Goal: Find specific page/section: Find specific page/section

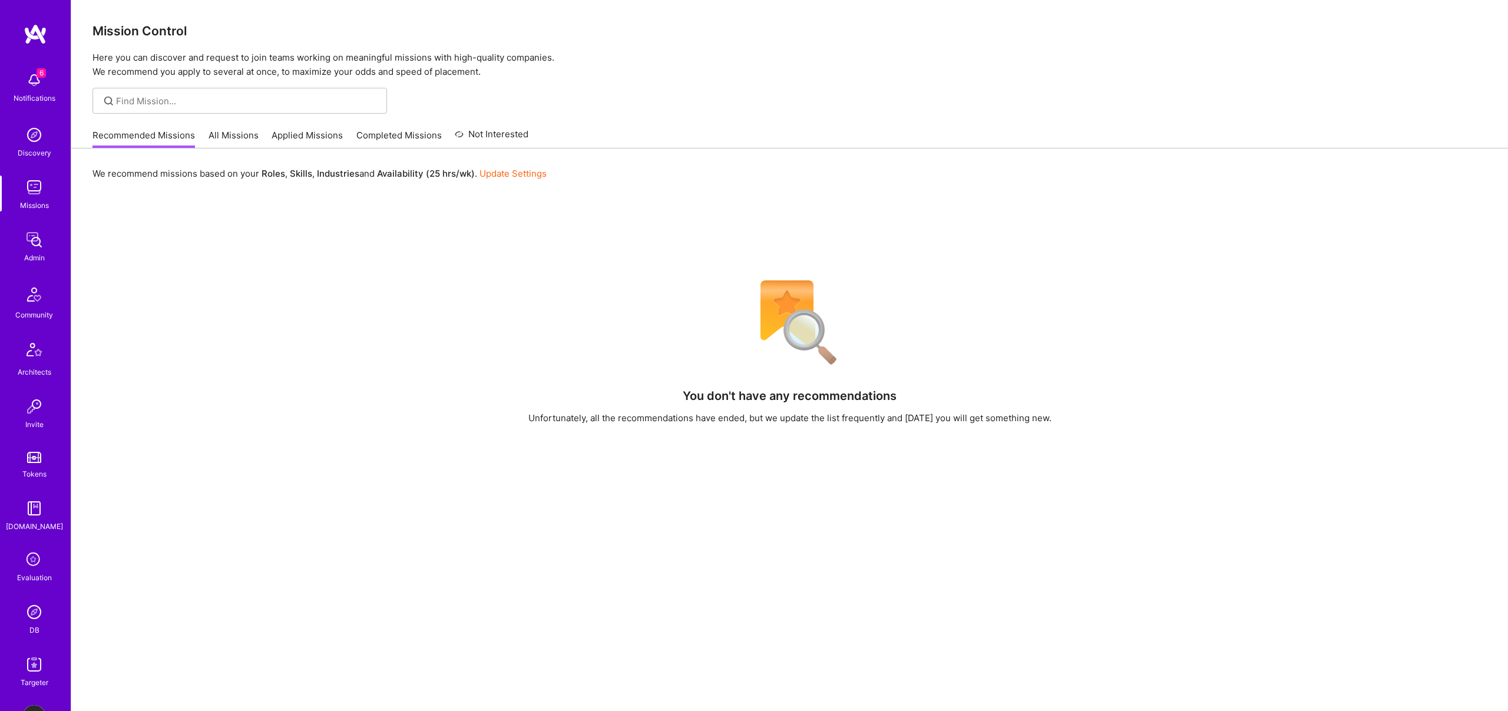
click at [29, 614] on img at bounding box center [34, 612] width 24 height 24
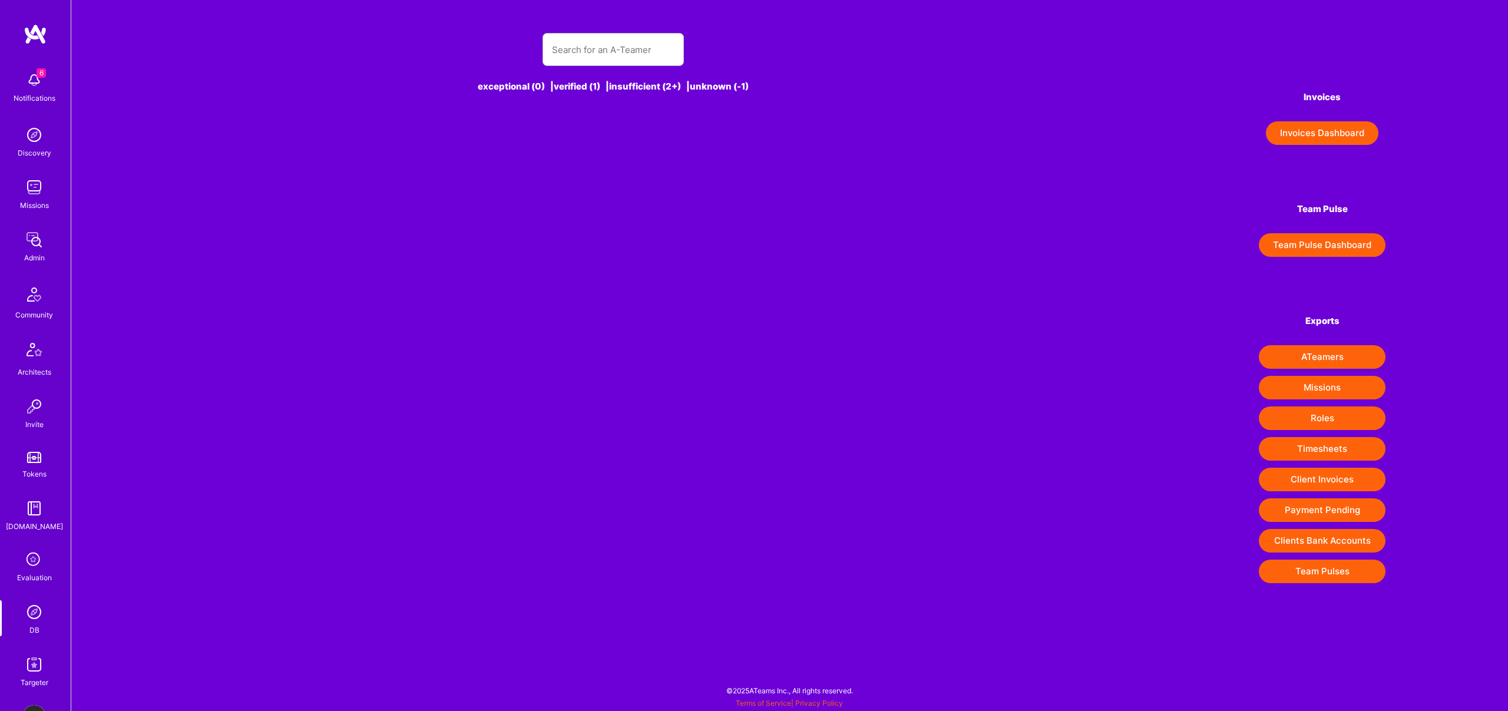
click at [613, 65] on div at bounding box center [612, 49] width 141 height 33
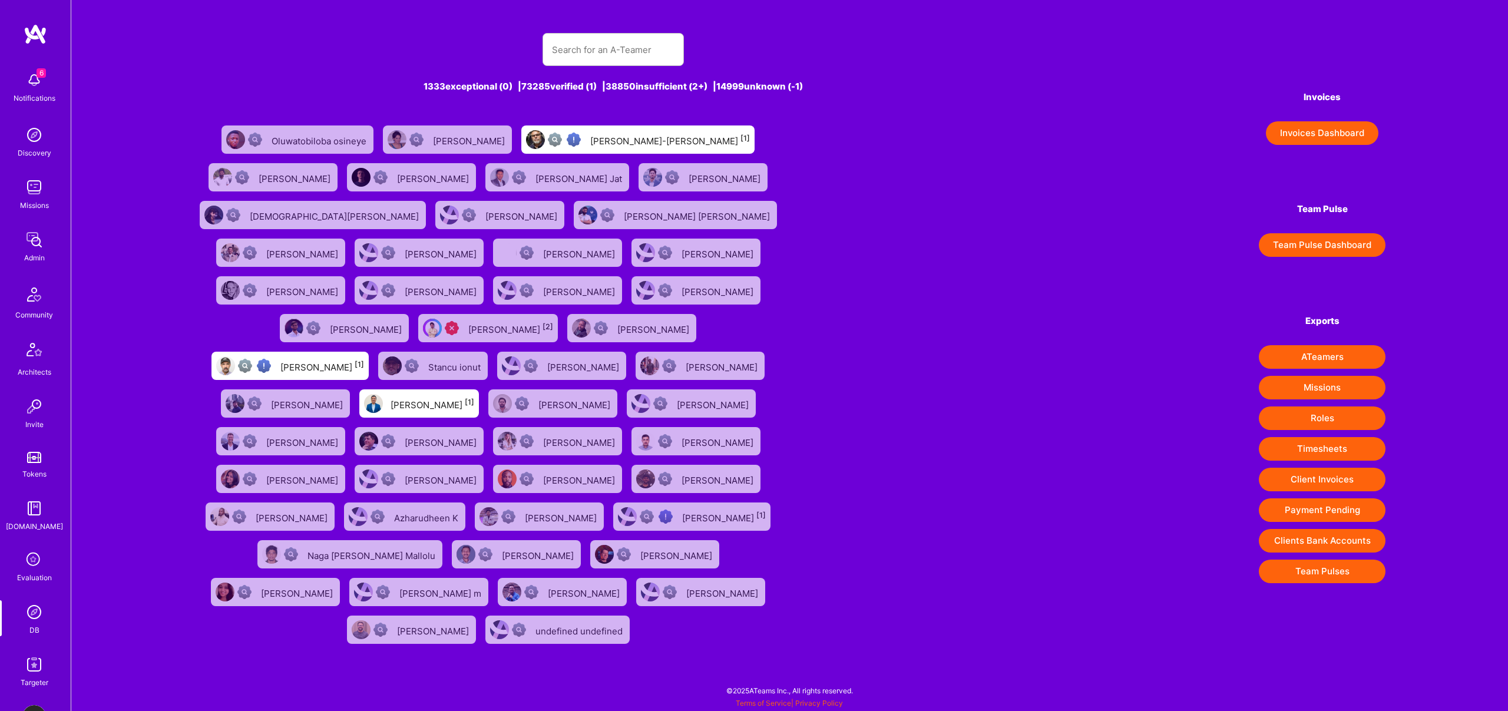
click at [581, 31] on div "1333 exceptional (0) | 73285 verified (1) | 38850 insufficient (2+) | 14999 unk…" at bounding box center [613, 334] width 839 height 630
click at [38, 254] on div "Admin" at bounding box center [34, 258] width 21 height 12
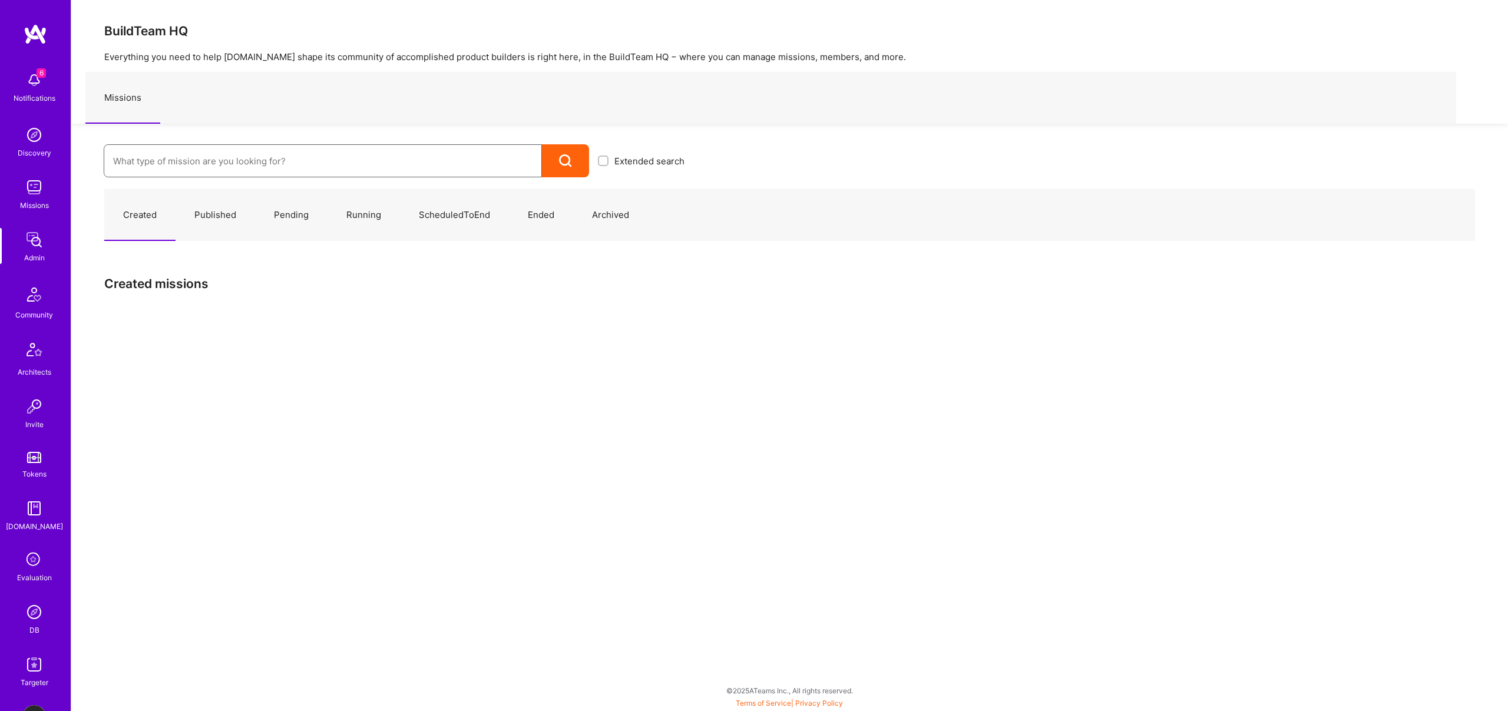
click at [308, 156] on input at bounding box center [322, 161] width 419 height 30
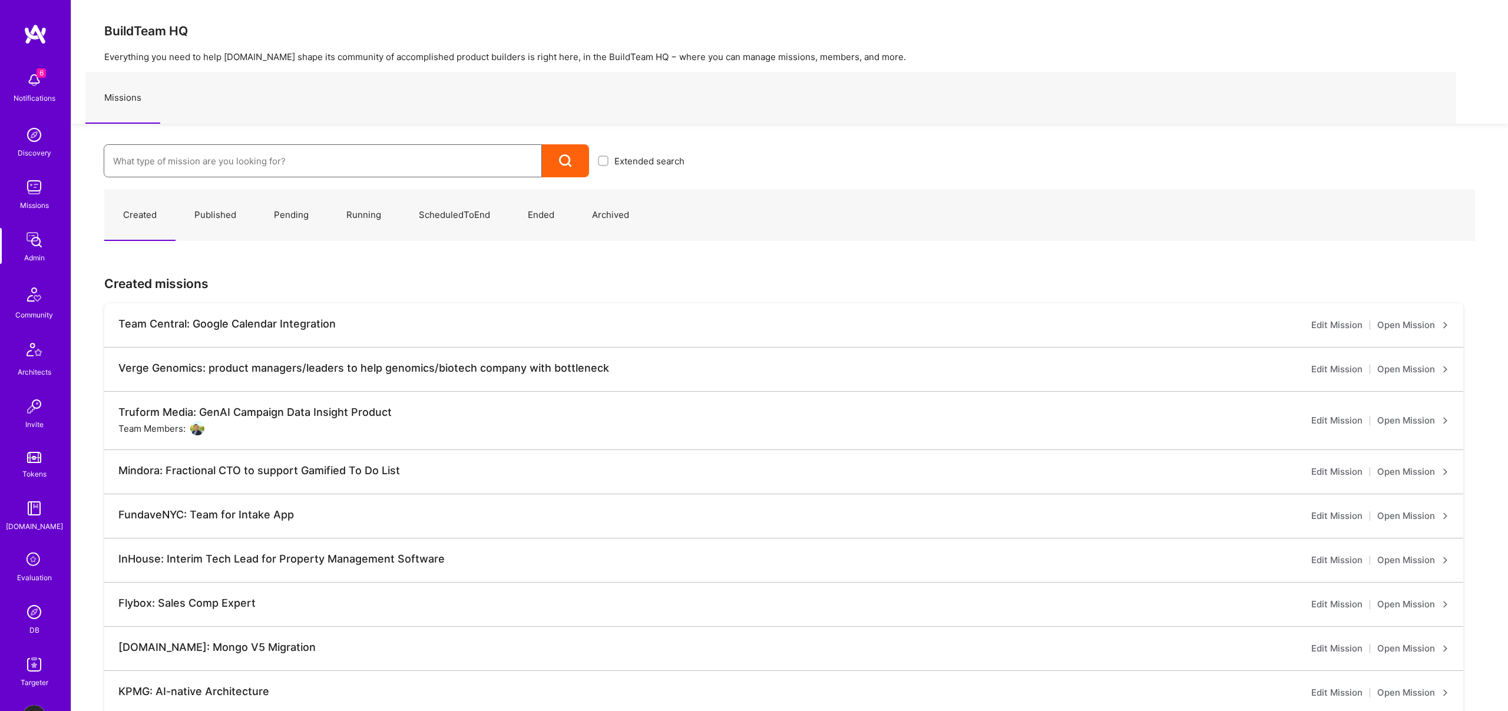
scroll to position [33, 0]
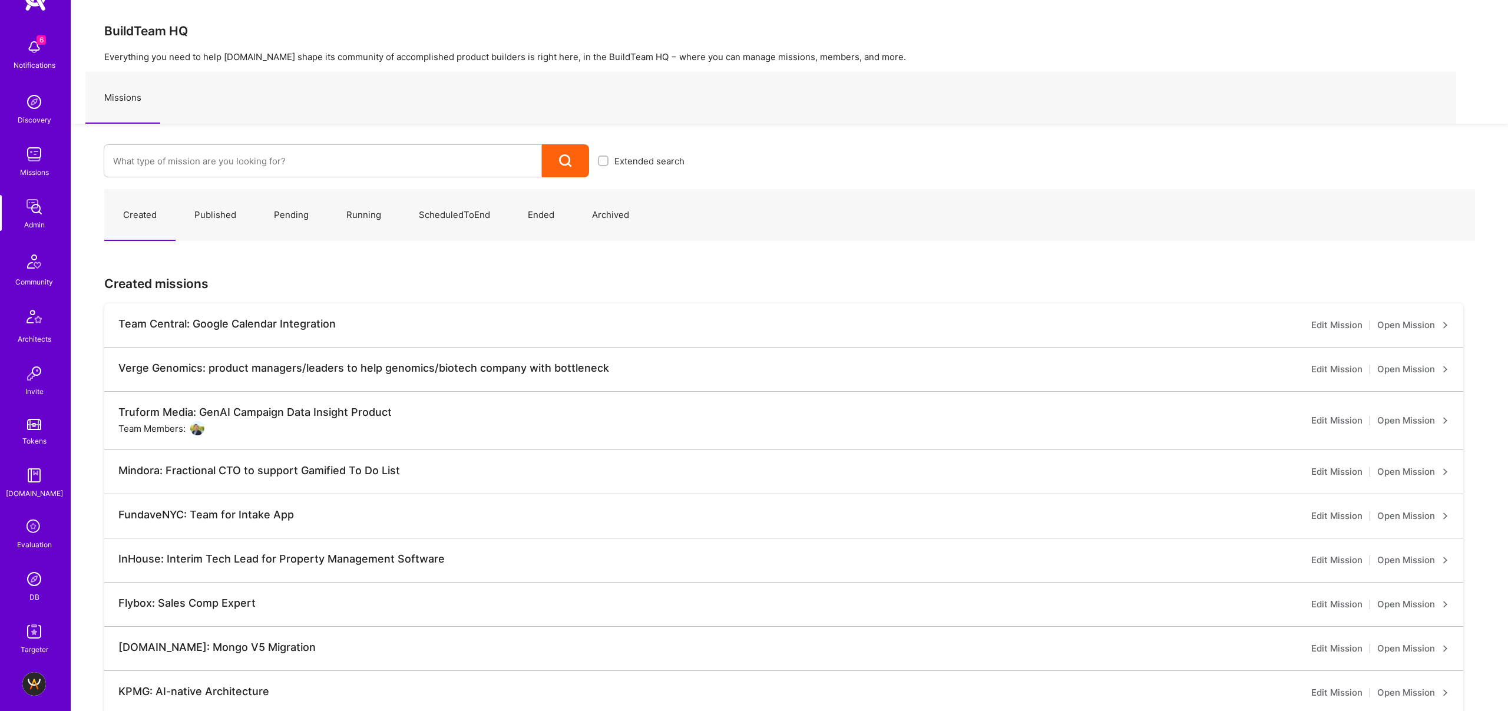
click at [37, 574] on img at bounding box center [34, 579] width 24 height 24
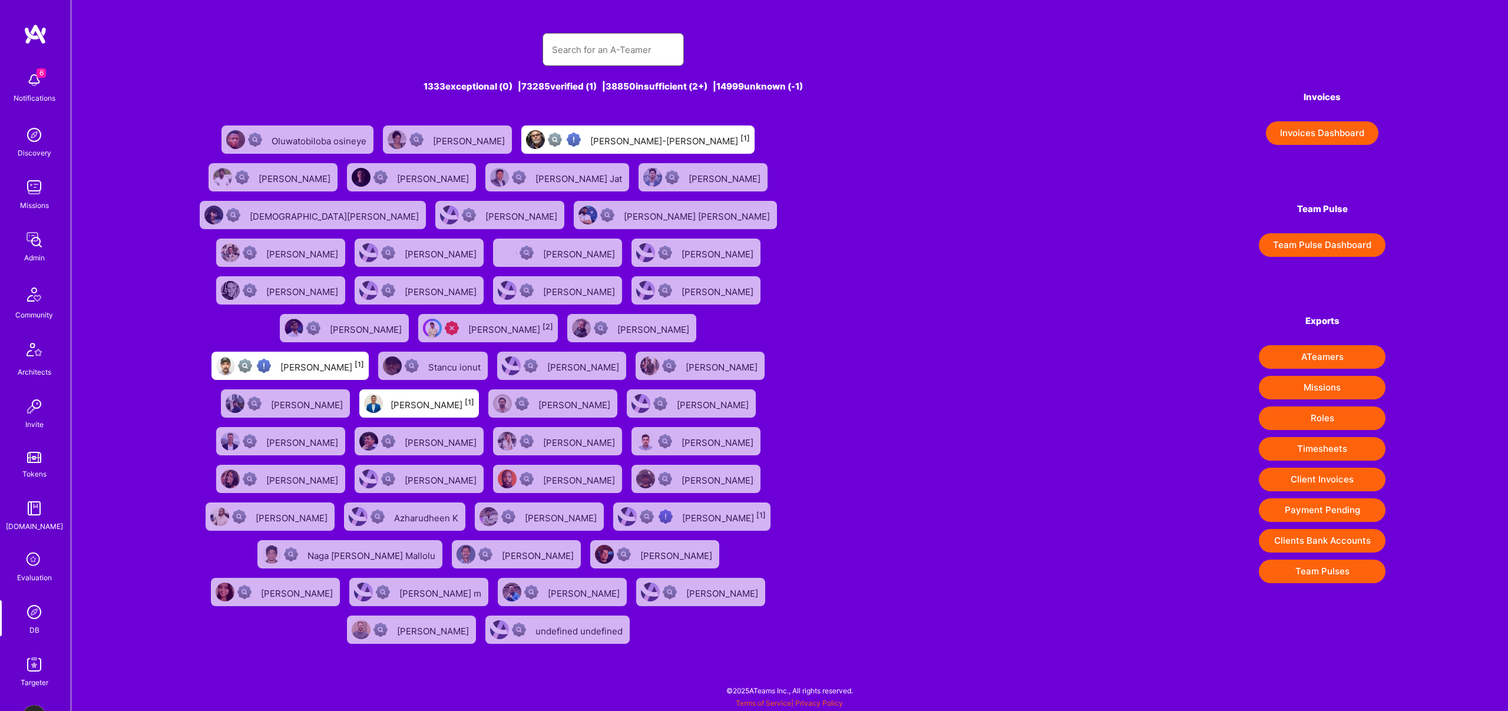
click at [583, 44] on input "text" at bounding box center [613, 50] width 123 height 30
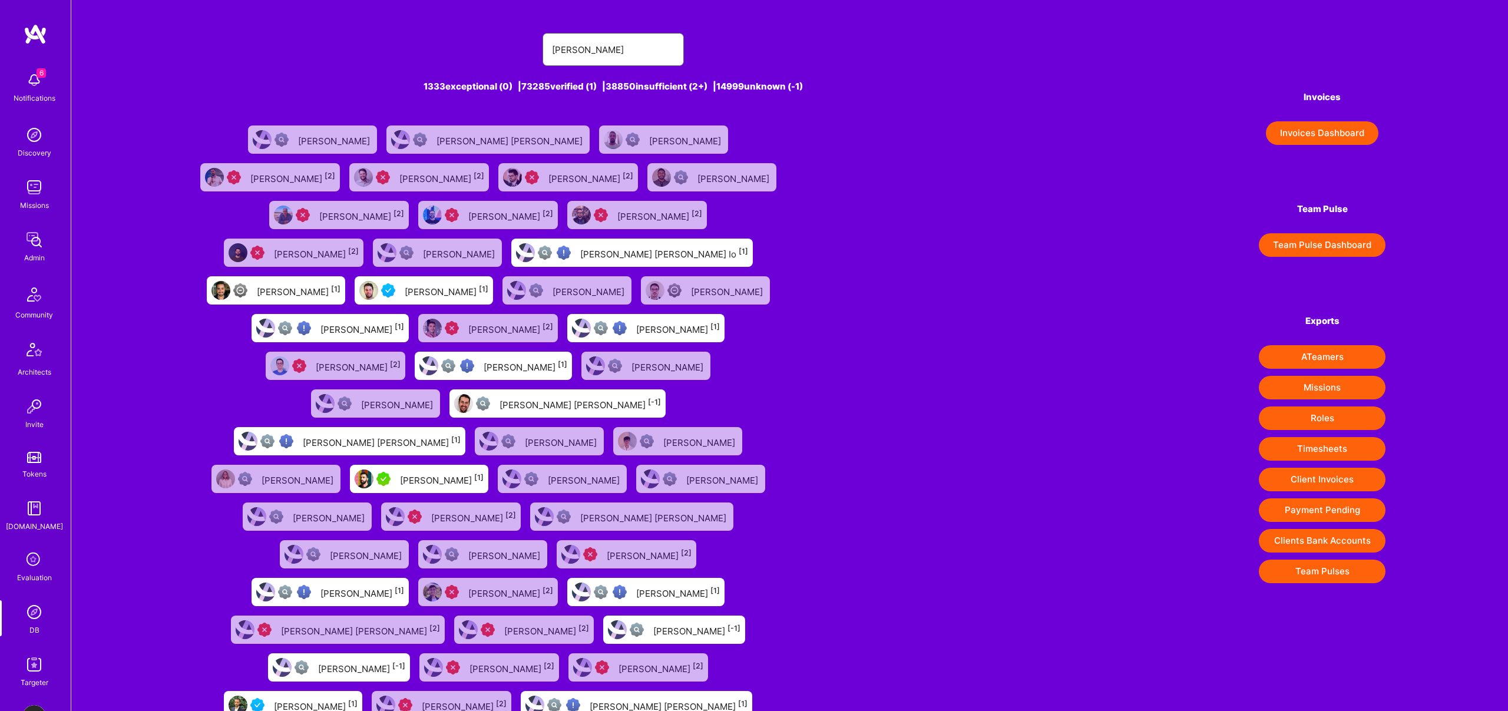
type input "[PERSON_NAME]"
